Goal: Check status: Check status

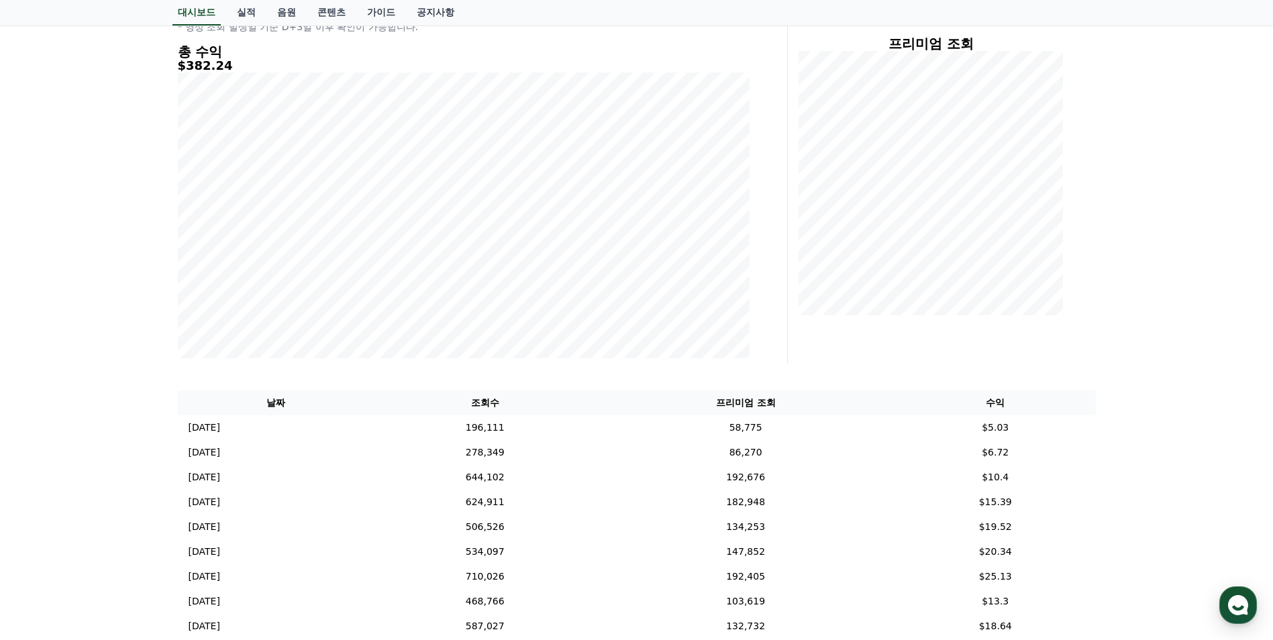
scroll to position [268, 0]
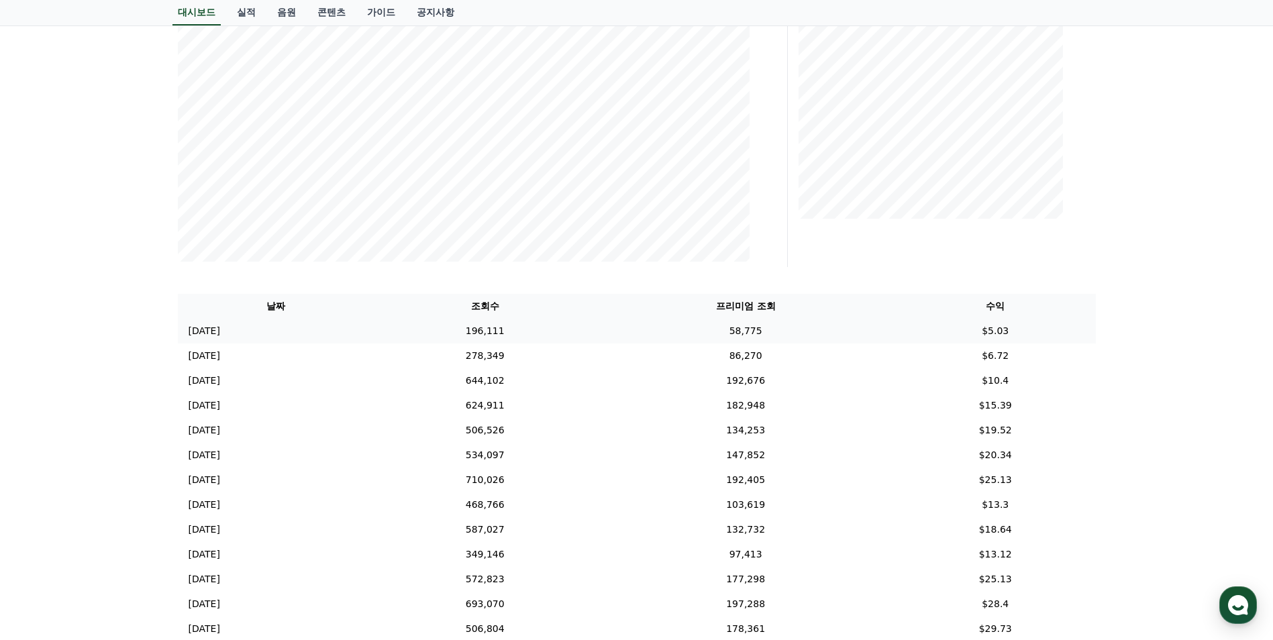
click at [875, 327] on td "58,775" at bounding box center [745, 331] width 299 height 25
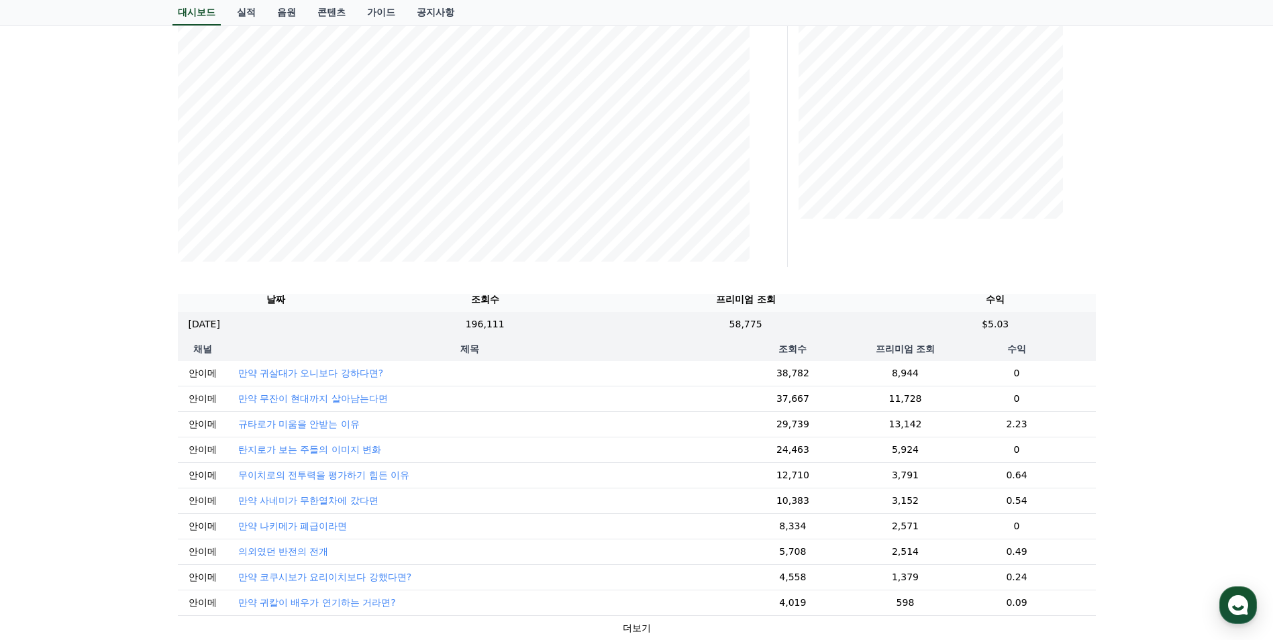
scroll to position [0, 0]
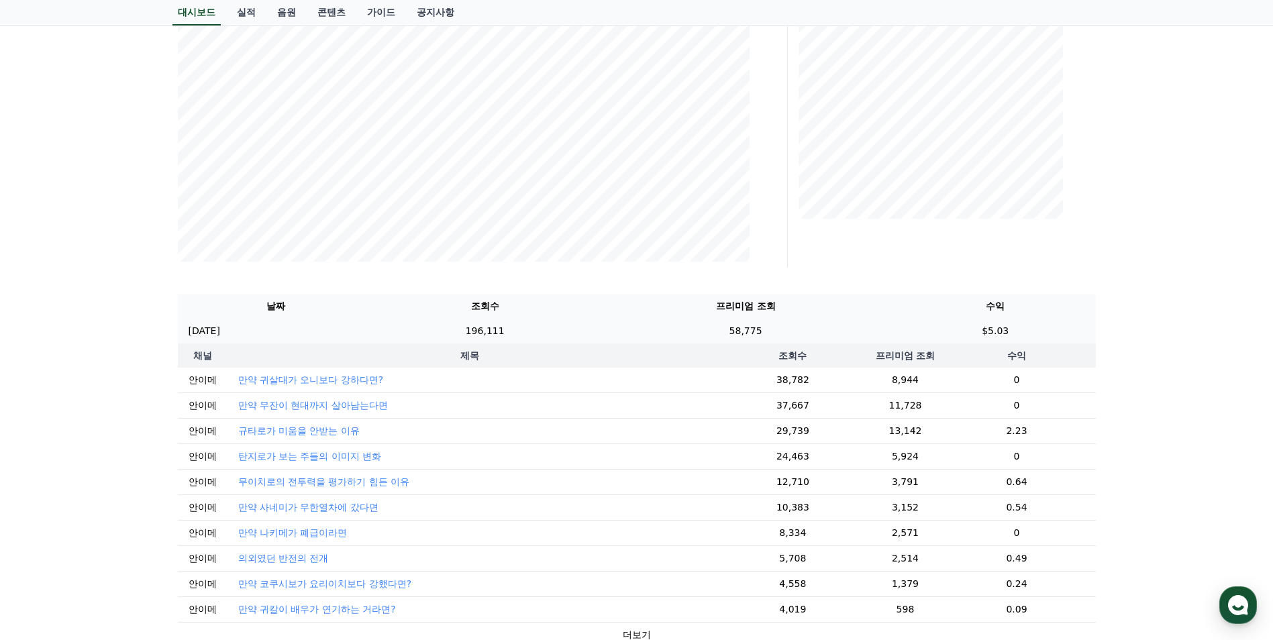
click at [873, 328] on td "58,775" at bounding box center [745, 331] width 299 height 25
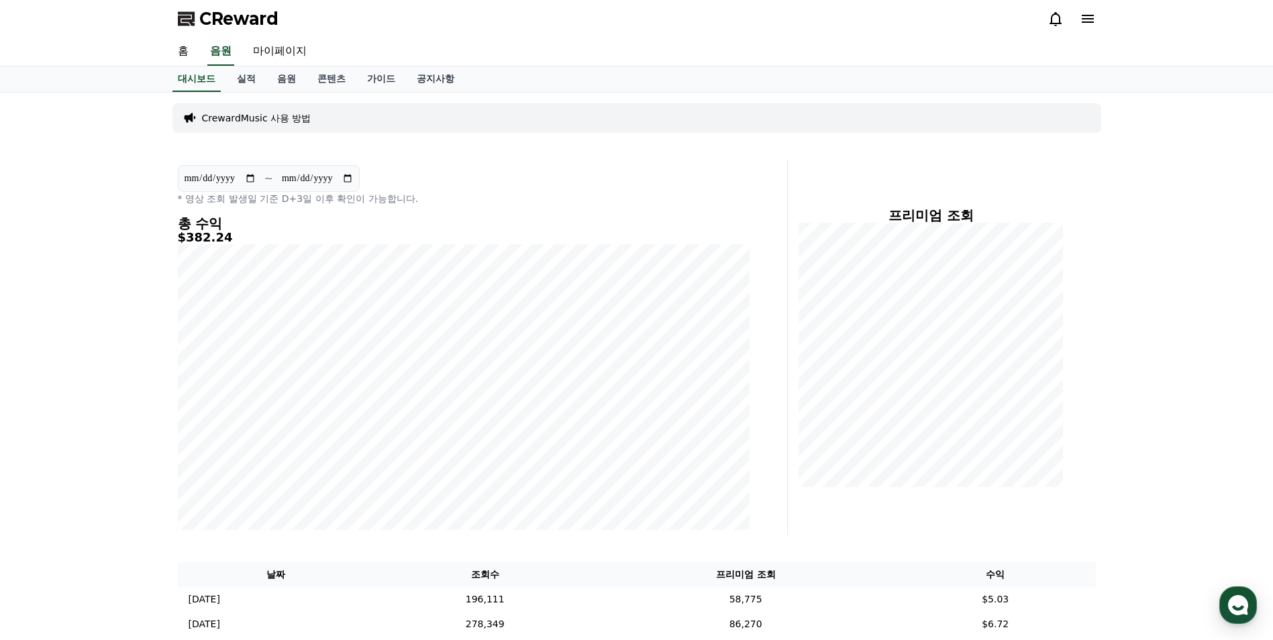
click at [597, 145] on div "**********" at bounding box center [637, 606] width 940 height 1027
click at [291, 75] on link "음원" at bounding box center [286, 79] width 40 height 26
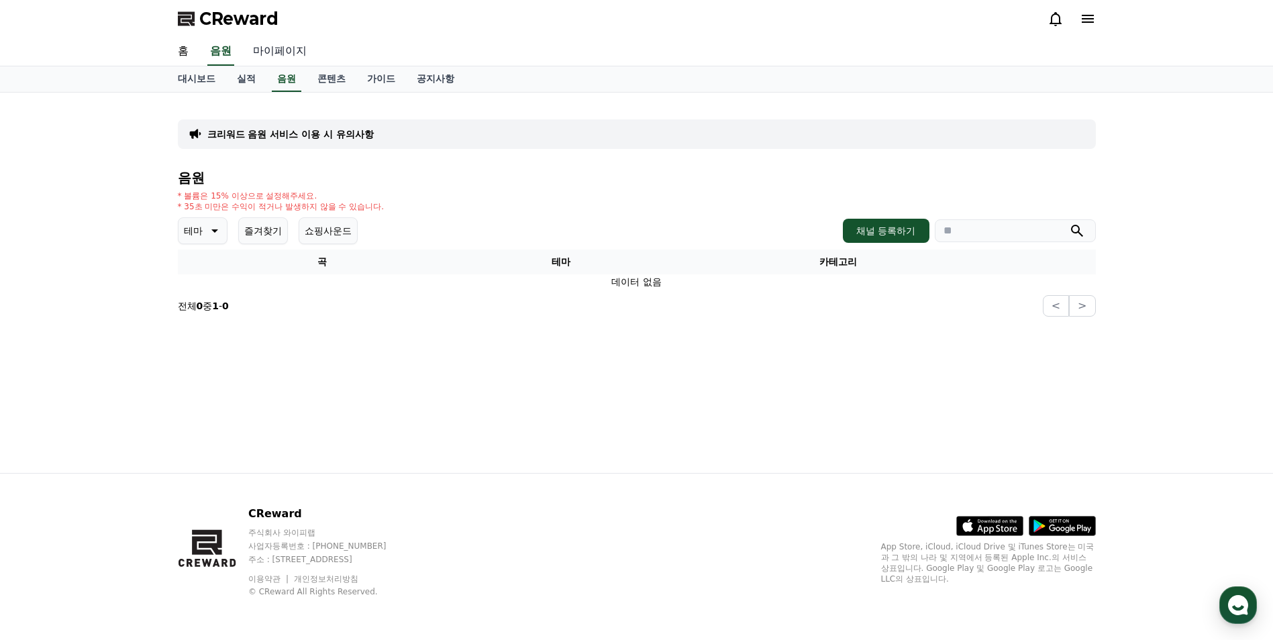
click at [284, 55] on link "마이페이지" at bounding box center [279, 52] width 75 height 28
select select "**********"
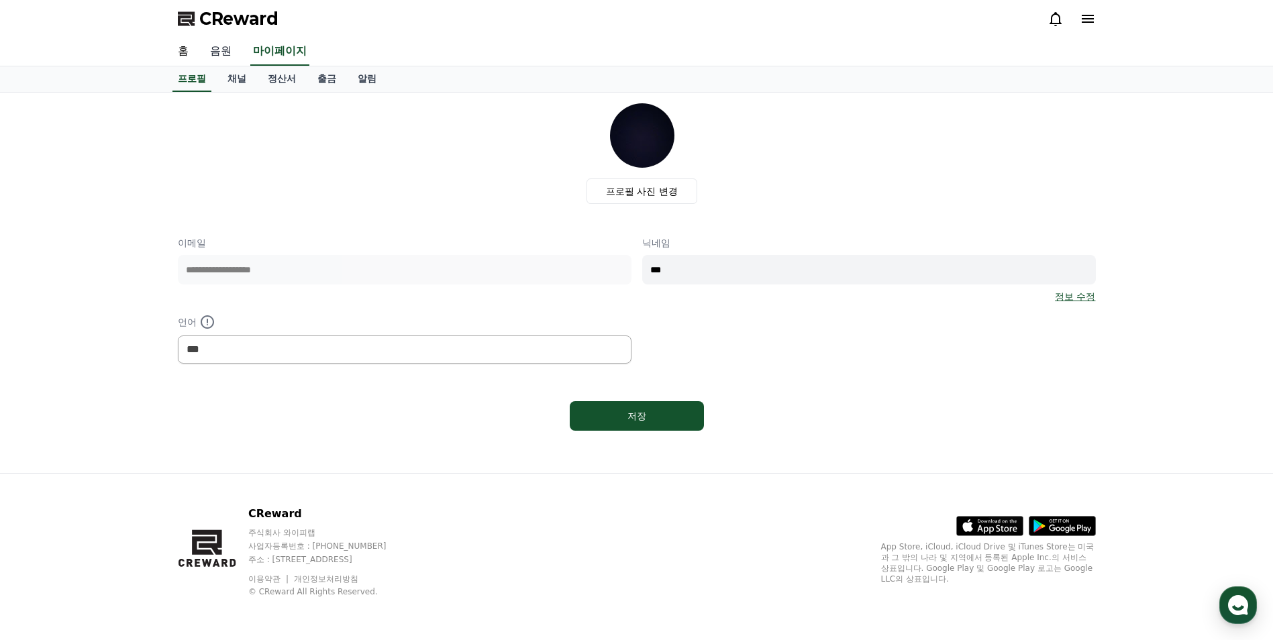
click at [232, 46] on link "음원" at bounding box center [220, 52] width 43 height 28
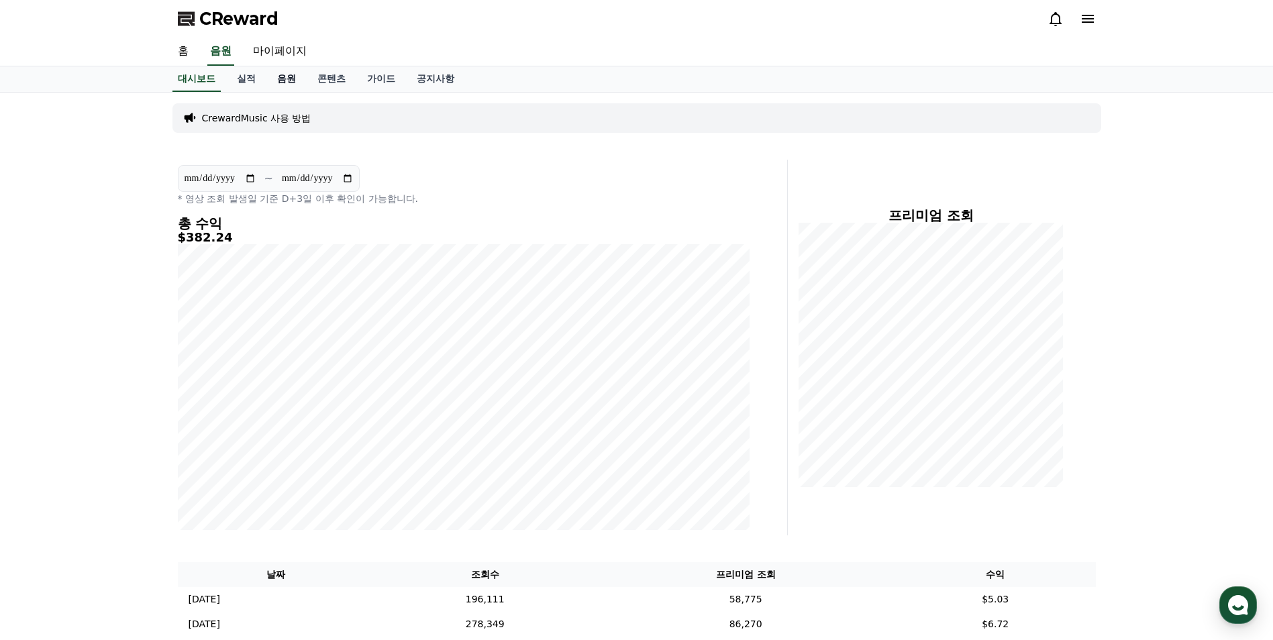
click at [291, 76] on link "음원" at bounding box center [286, 79] width 40 height 26
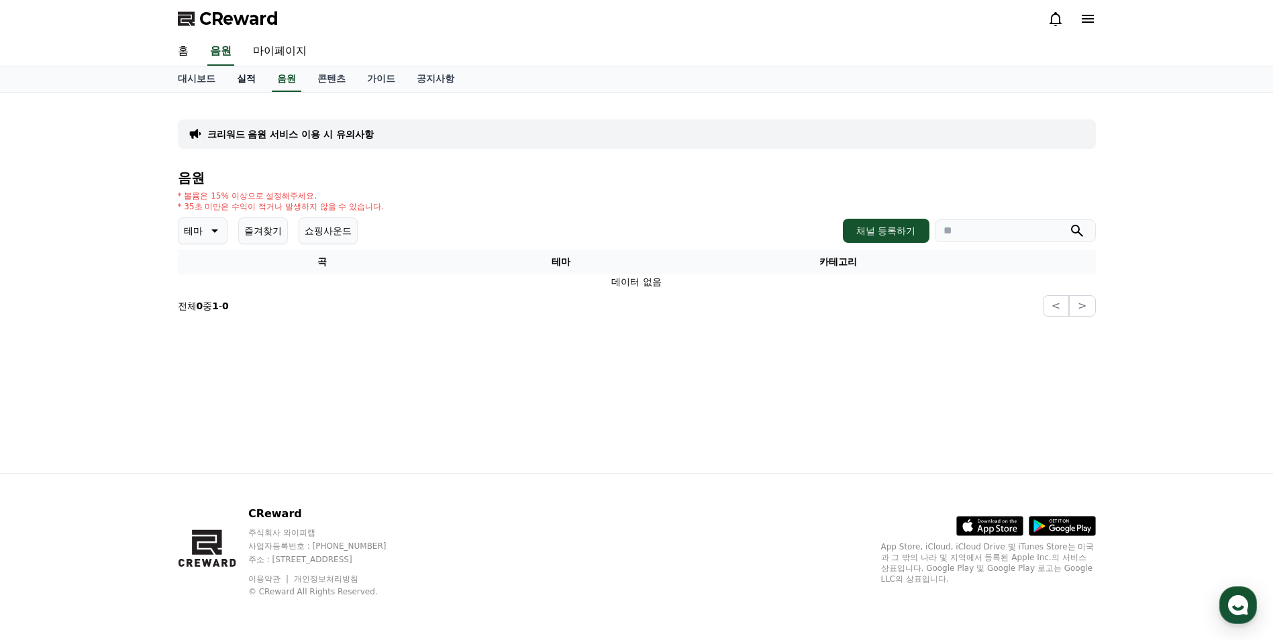
click at [256, 72] on link "실적" at bounding box center [246, 79] width 40 height 26
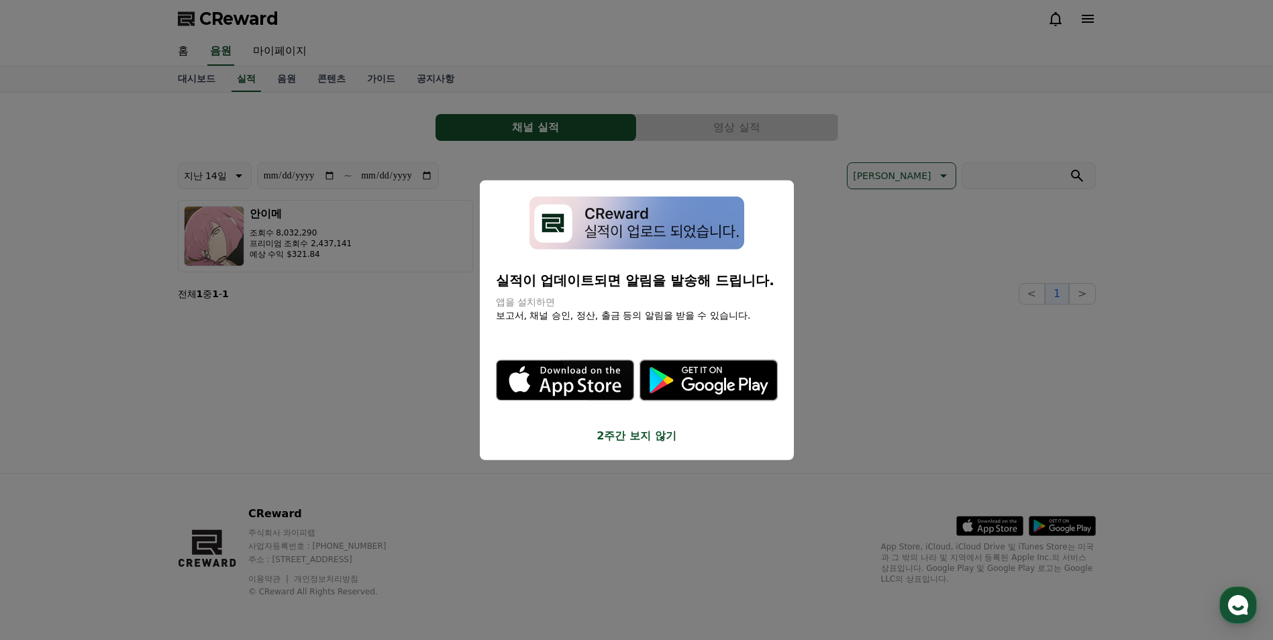
click at [732, 121] on button "close modal" at bounding box center [636, 320] width 1273 height 640
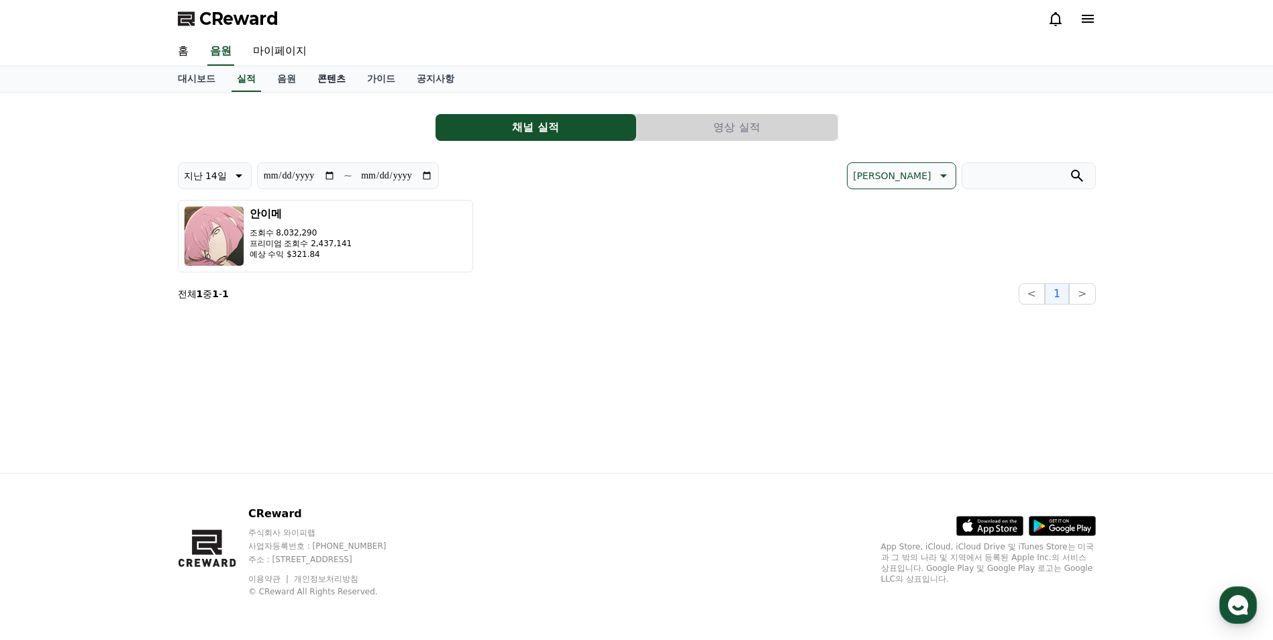
click at [348, 78] on link "콘텐츠" at bounding box center [332, 79] width 50 height 26
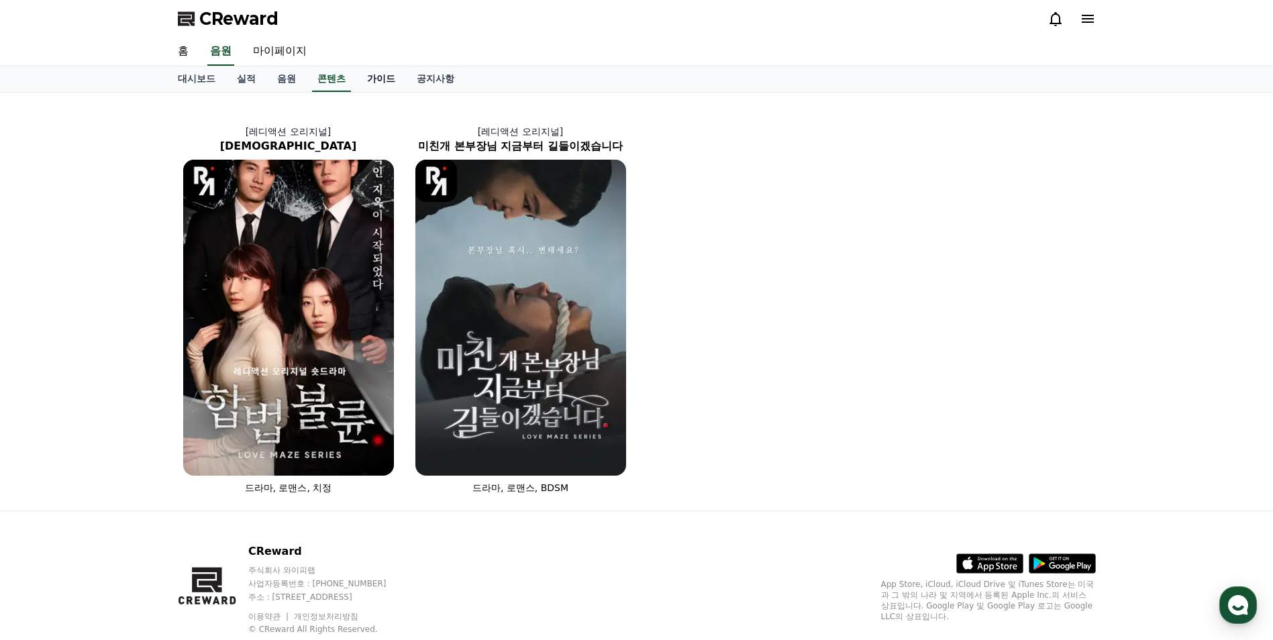
click at [373, 84] on link "가이드" at bounding box center [381, 79] width 50 height 26
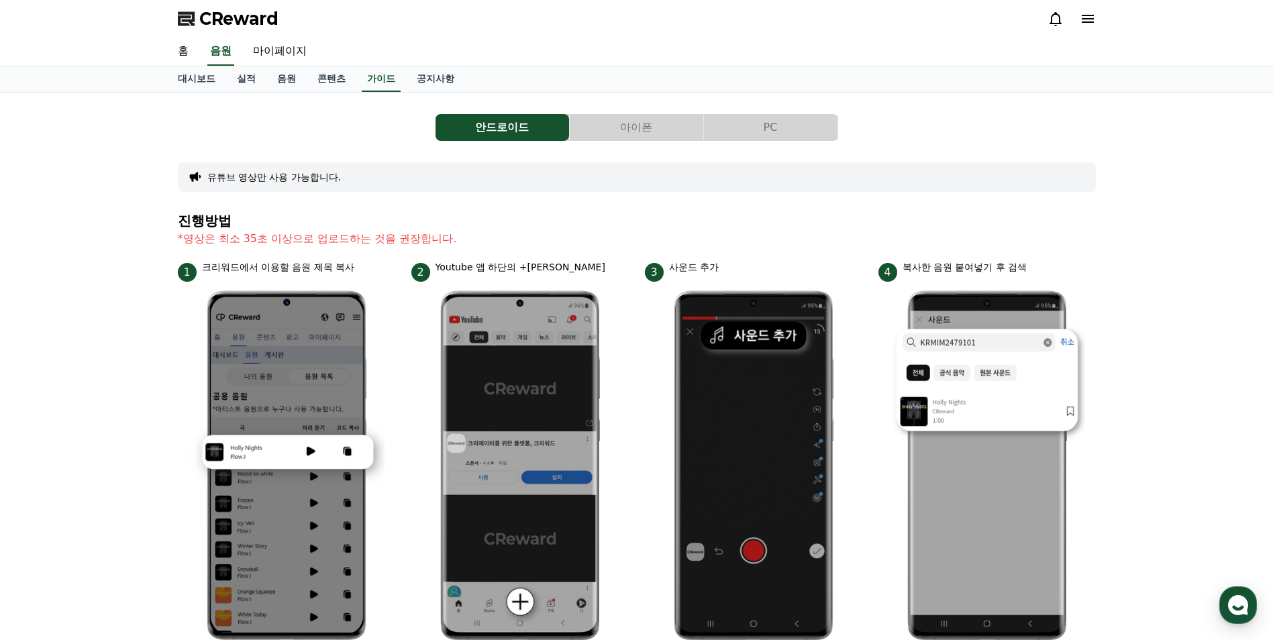
click at [270, 76] on link "음원" at bounding box center [286, 79] width 40 height 26
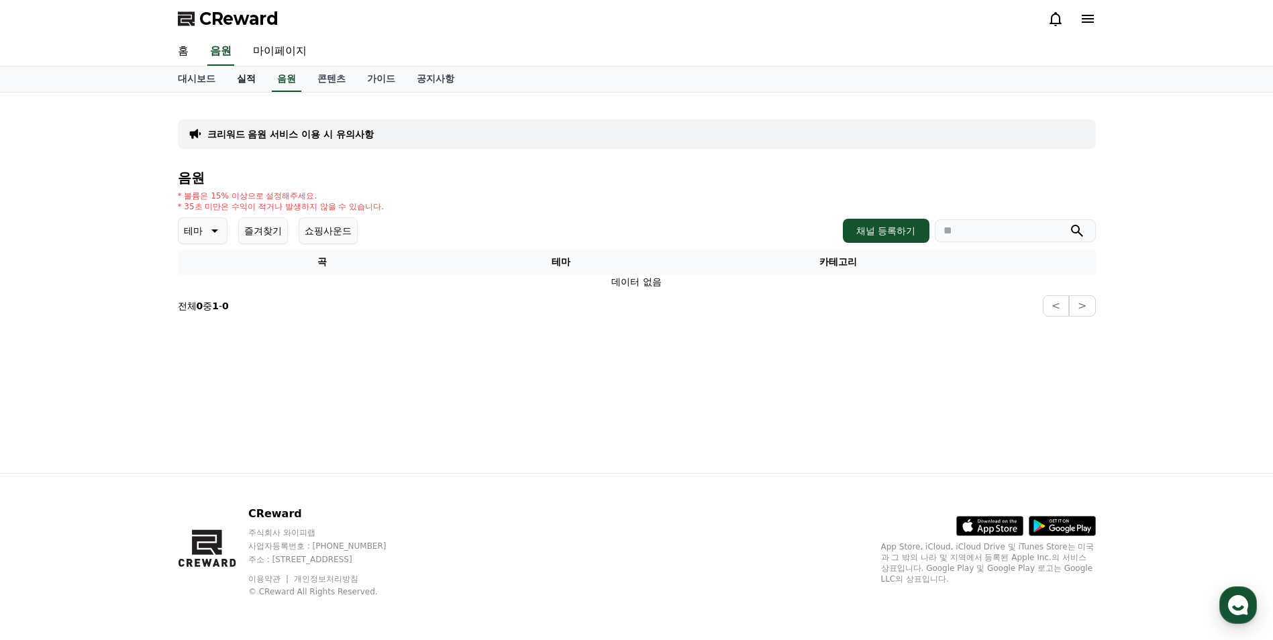
click at [248, 82] on link "실적" at bounding box center [246, 79] width 40 height 26
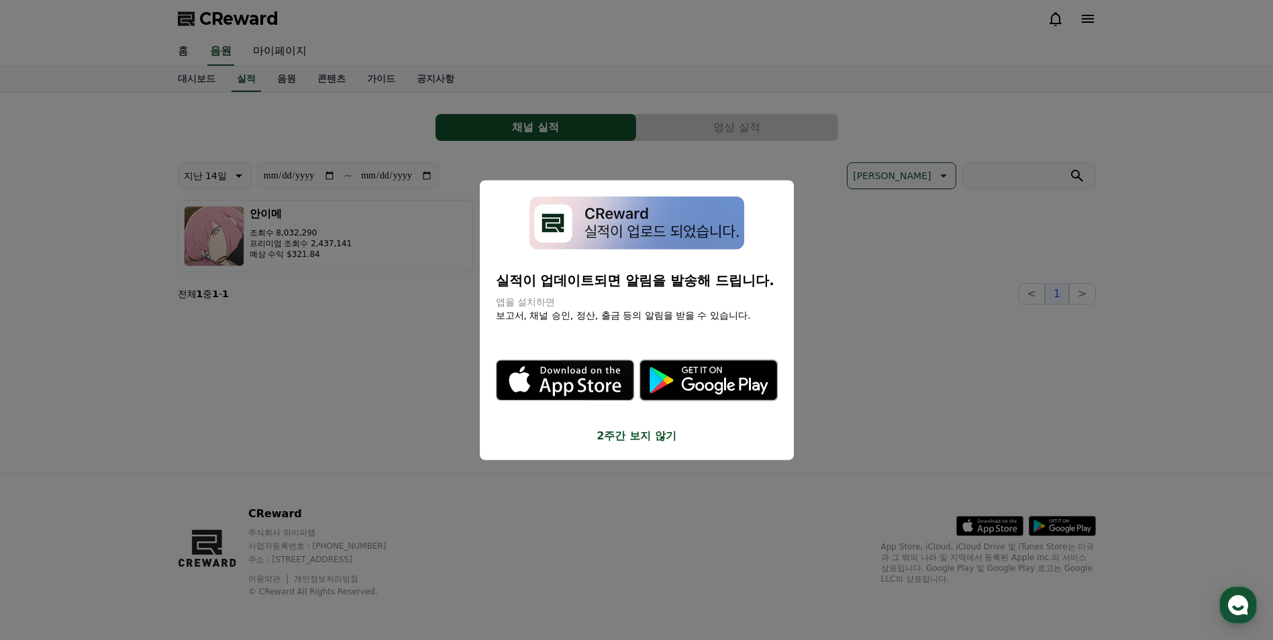
click at [301, 81] on button "close modal" at bounding box center [636, 320] width 1273 height 640
click at [287, 78] on link "음원" at bounding box center [286, 79] width 40 height 26
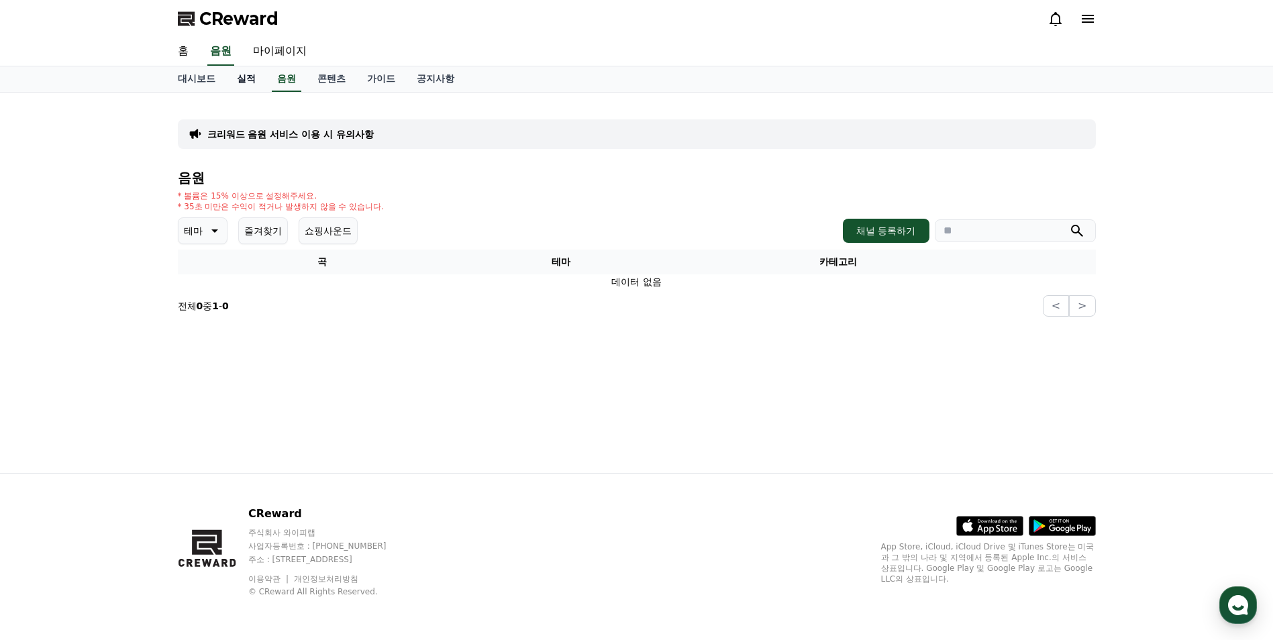
click at [265, 79] on link "실적" at bounding box center [246, 79] width 40 height 26
click at [279, 77] on link "음원" at bounding box center [286, 79] width 40 height 26
click at [331, 79] on link "콘텐츠" at bounding box center [332, 79] width 50 height 26
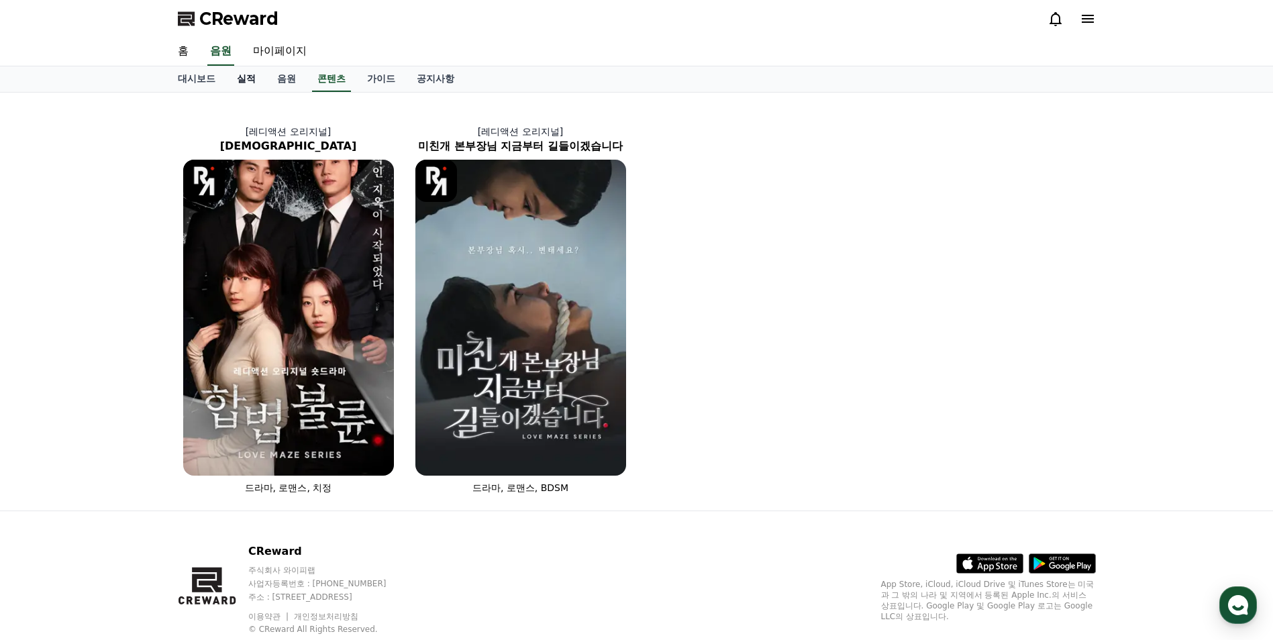
click at [242, 77] on link "실적" at bounding box center [246, 79] width 40 height 26
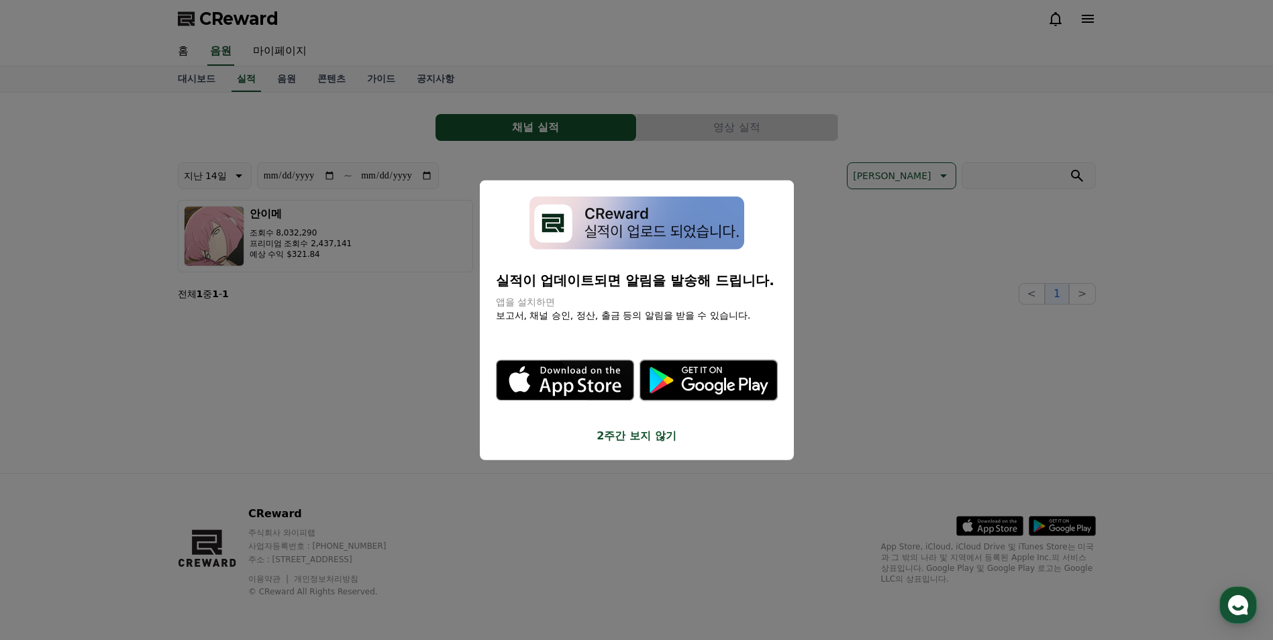
click at [416, 162] on button "close modal" at bounding box center [636, 320] width 1273 height 640
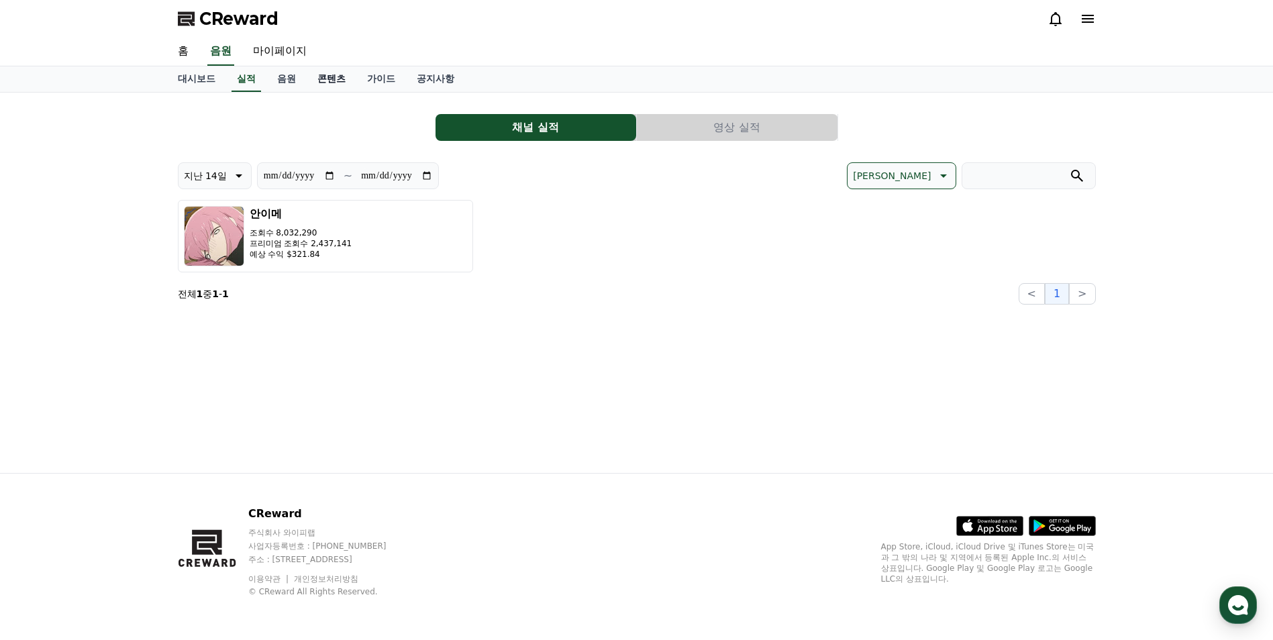
click at [332, 81] on link "콘텐츠" at bounding box center [332, 79] width 50 height 26
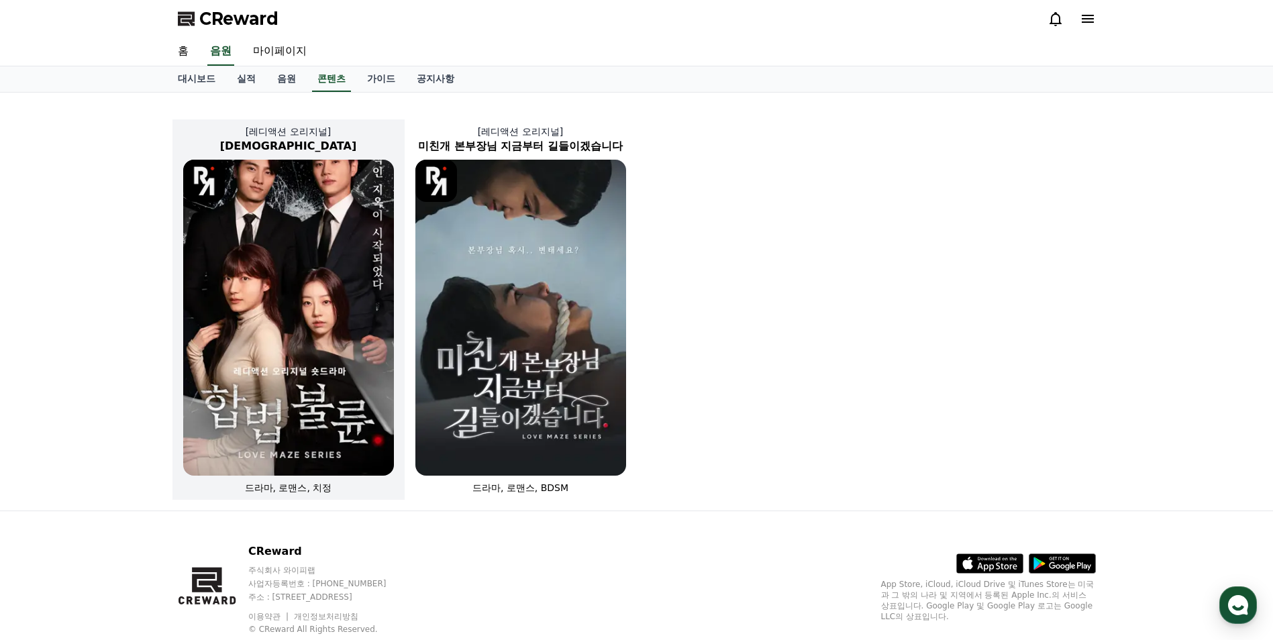
click at [346, 243] on img at bounding box center [288, 318] width 211 height 316
click at [375, 76] on link "가이드" at bounding box center [381, 79] width 50 height 26
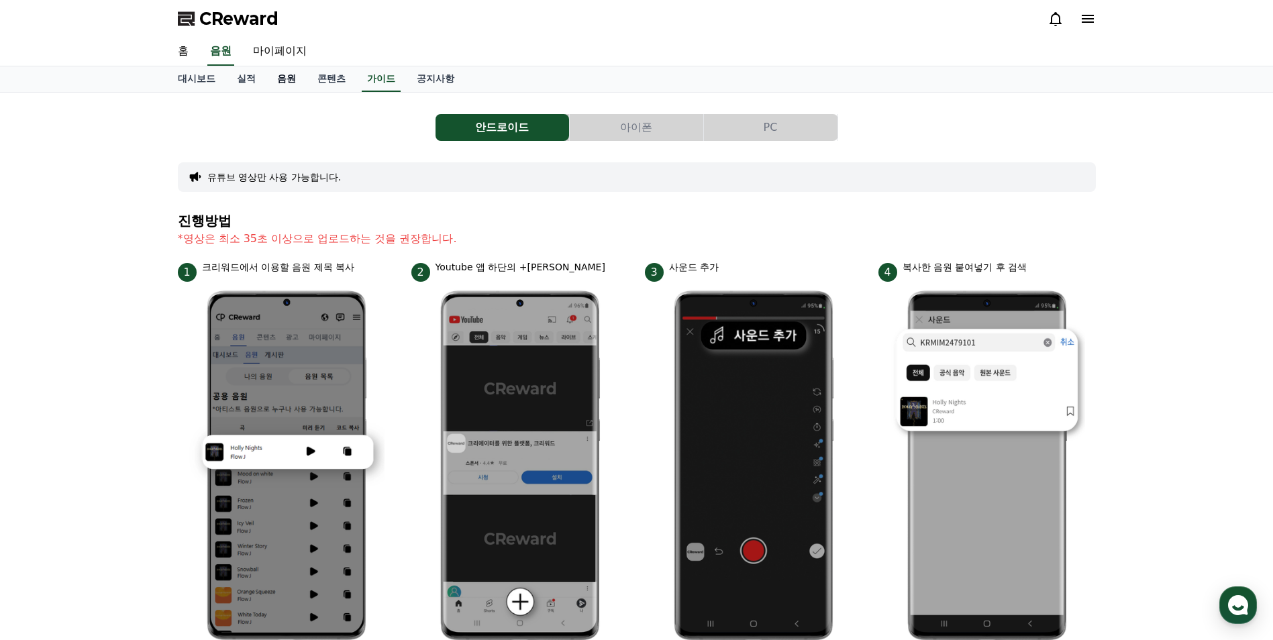
click at [281, 75] on link "음원" at bounding box center [286, 79] width 40 height 26
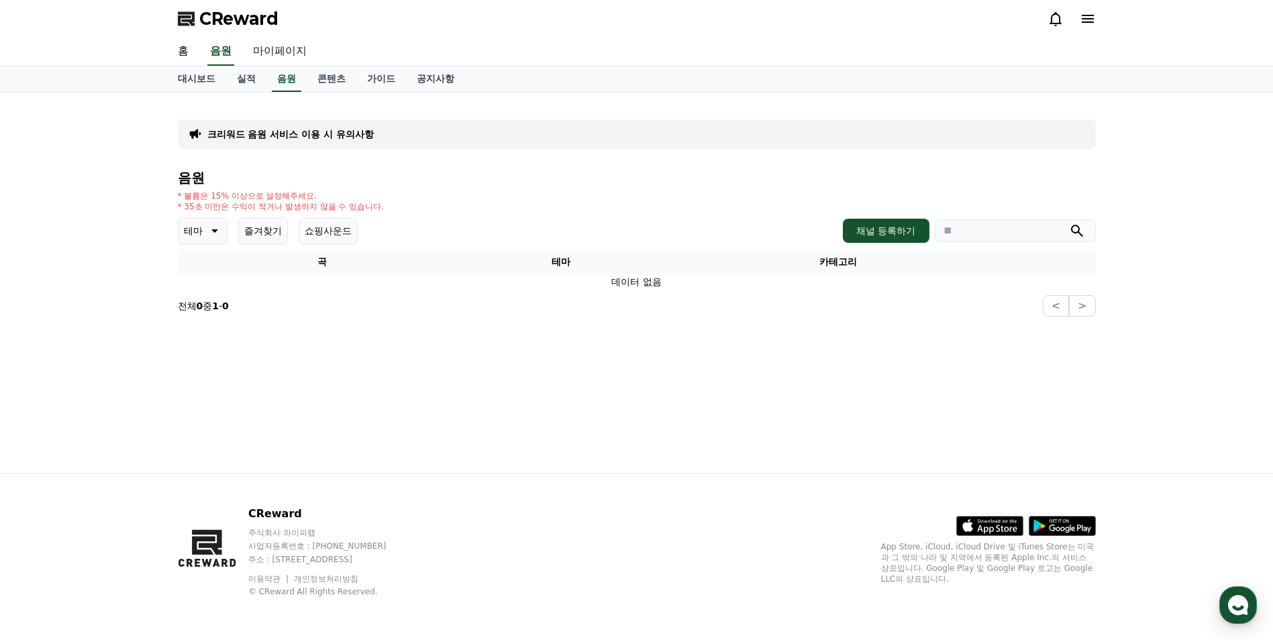
click at [248, 48] on link "마이페이지" at bounding box center [279, 52] width 75 height 28
select select "**********"
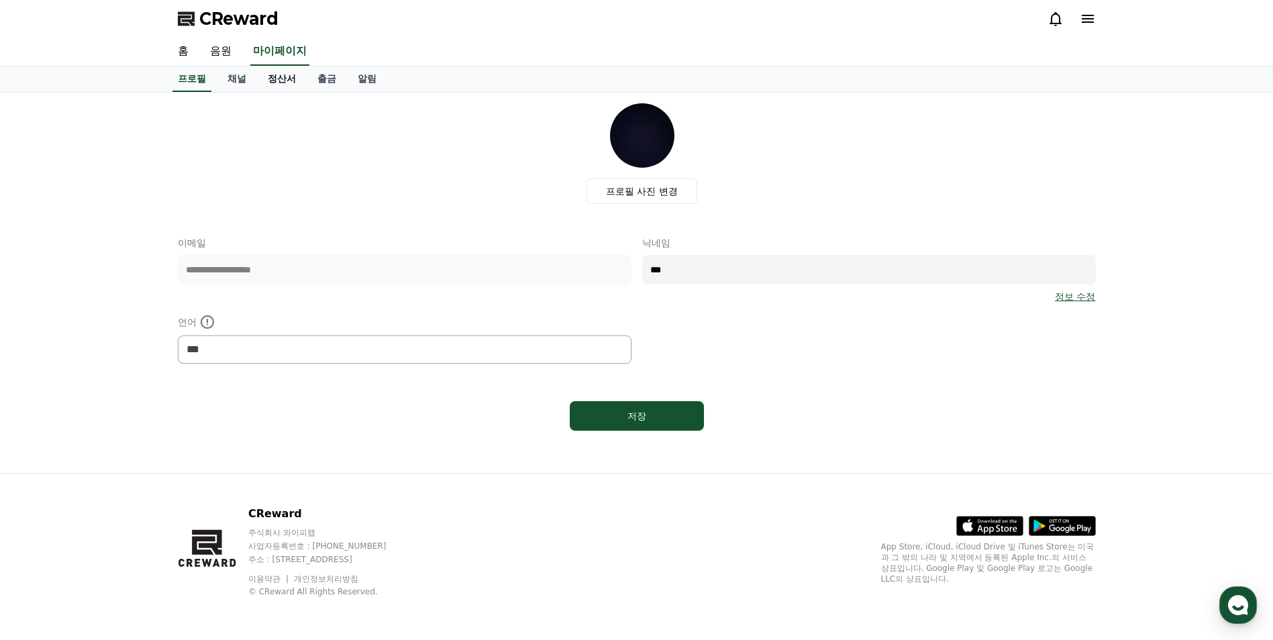
click at [264, 79] on link "정산서" at bounding box center [282, 79] width 50 height 26
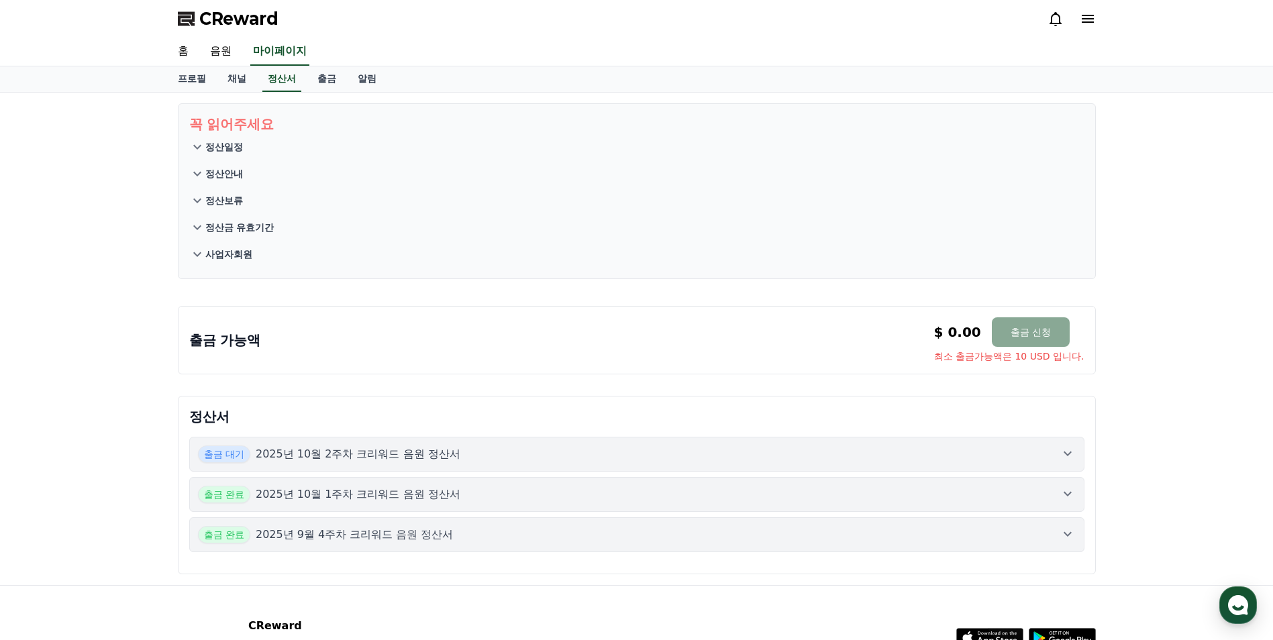
click at [851, 450] on div "출금 대기 2025년 10월 2주차 크리워드 음원 정산서" at bounding box center [637, 454] width 878 height 17
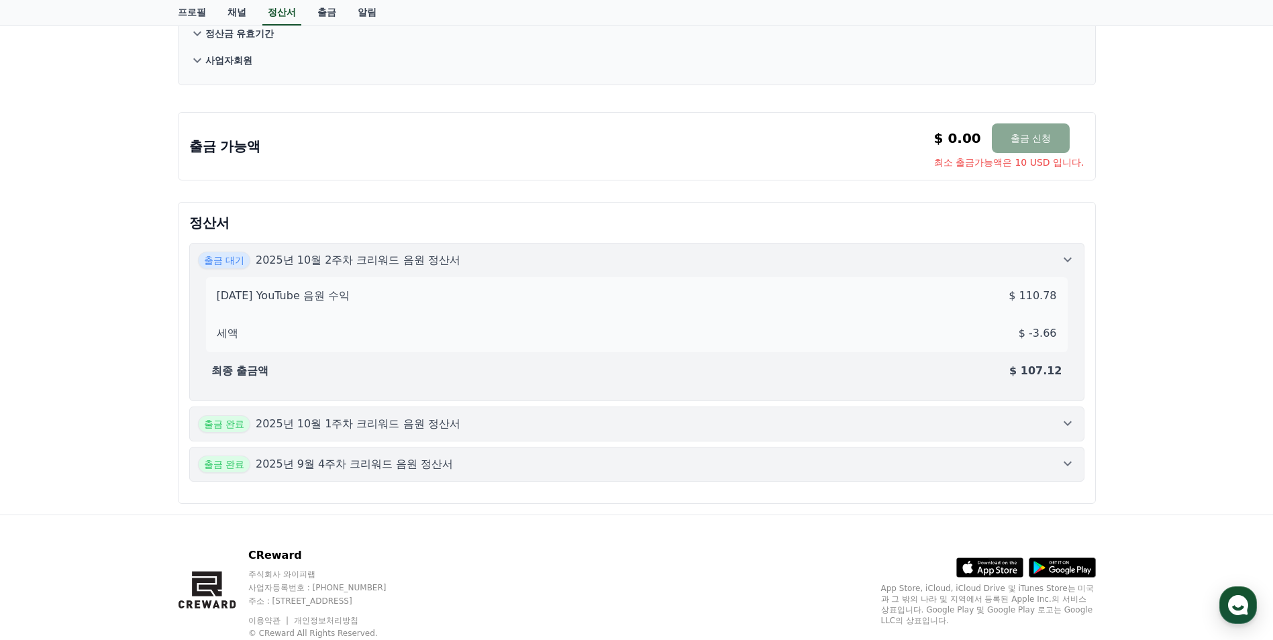
scroll to position [201, 0]
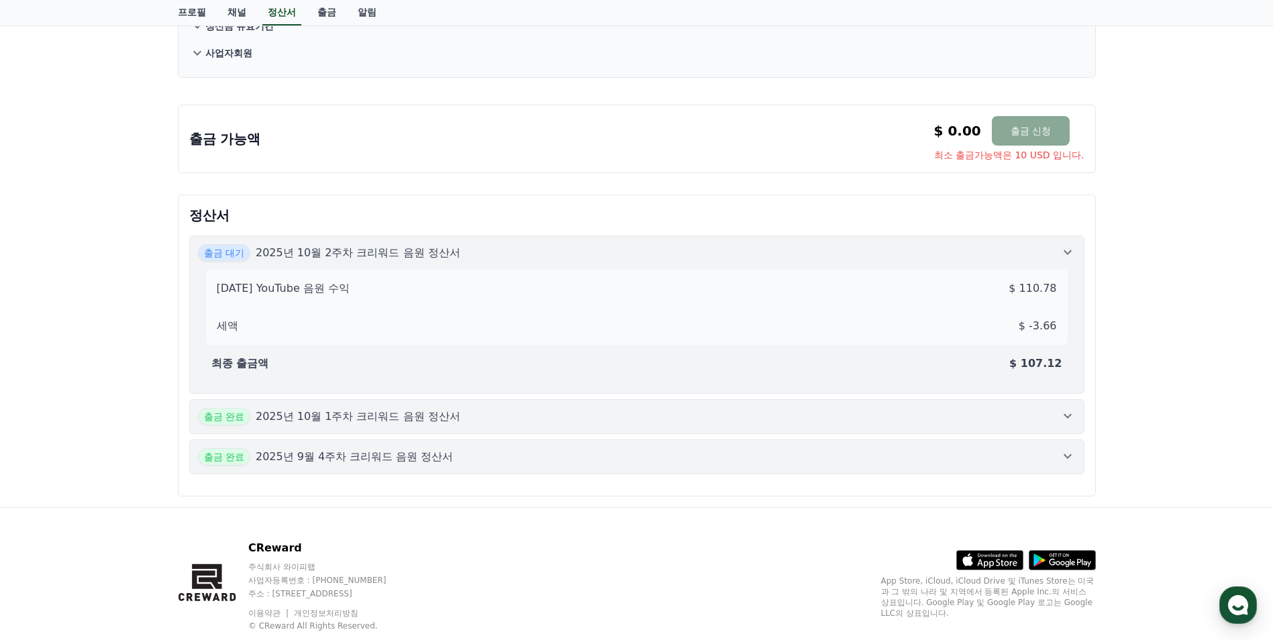
click at [762, 422] on div "출금 완료 2025년 10월 1주차 크리워드 음원 정산서" at bounding box center [637, 416] width 878 height 17
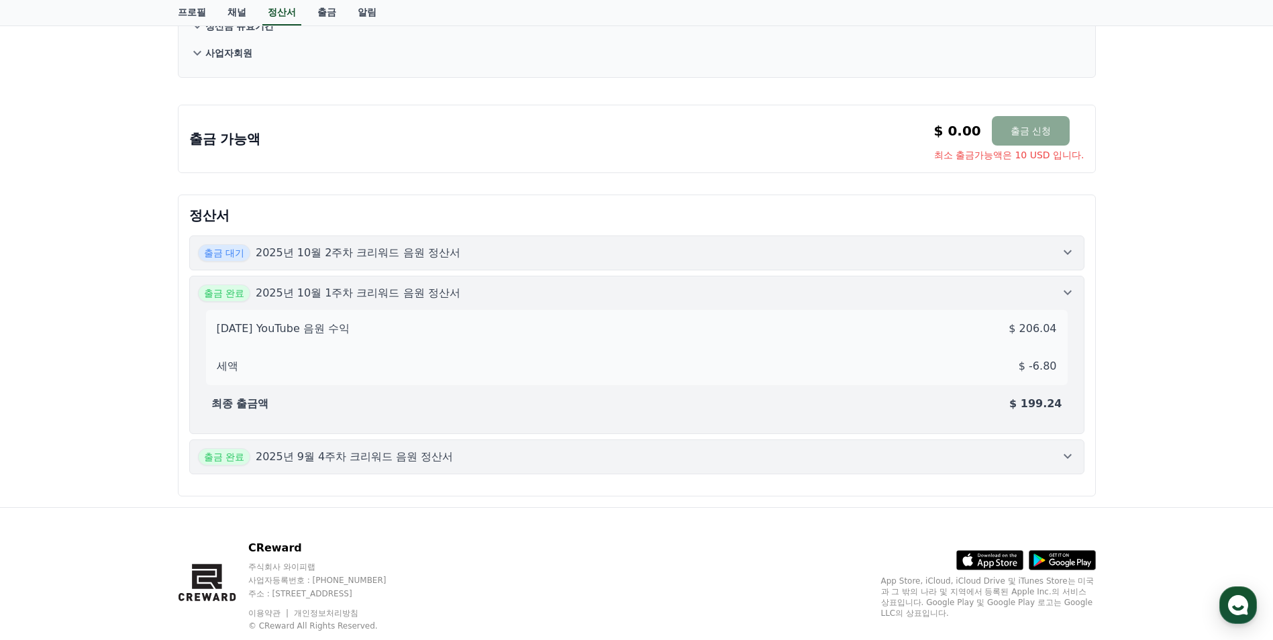
click at [766, 451] on div "출금 완료 2025년 9월 4주차 크리워드 음원 정산서" at bounding box center [637, 456] width 878 height 17
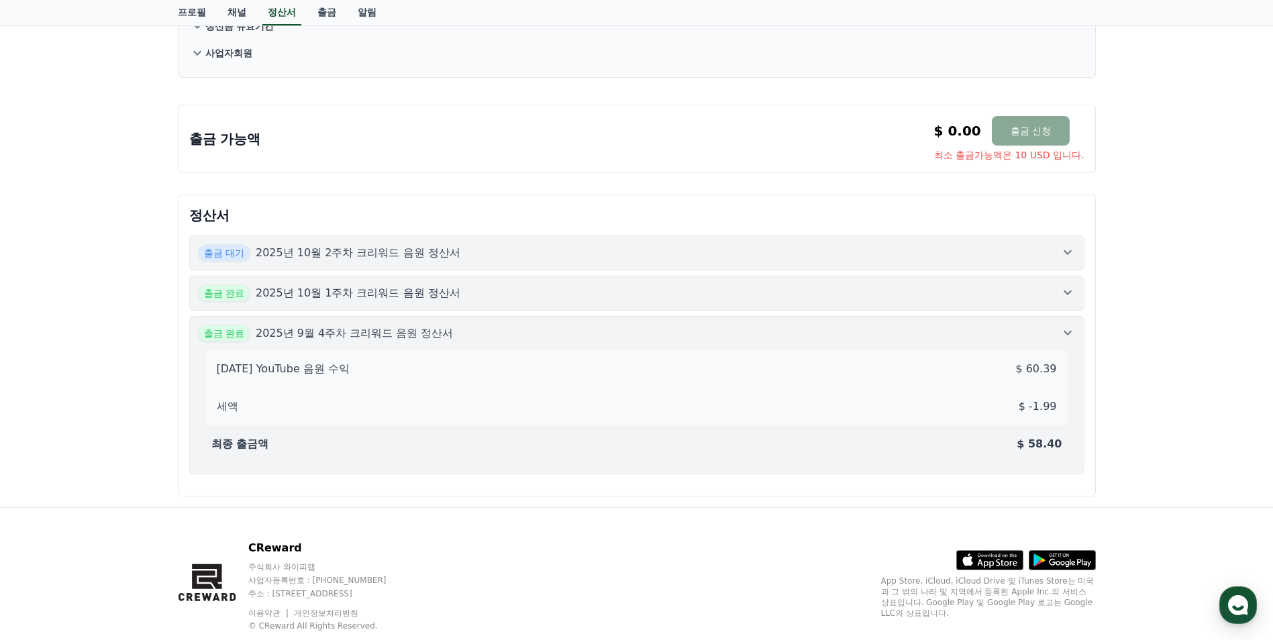
click at [753, 262] on button "출금 대기 2025년 10월 2주차 크리워드 음원 정산서" at bounding box center [636, 253] width 895 height 35
